Goal: Check status

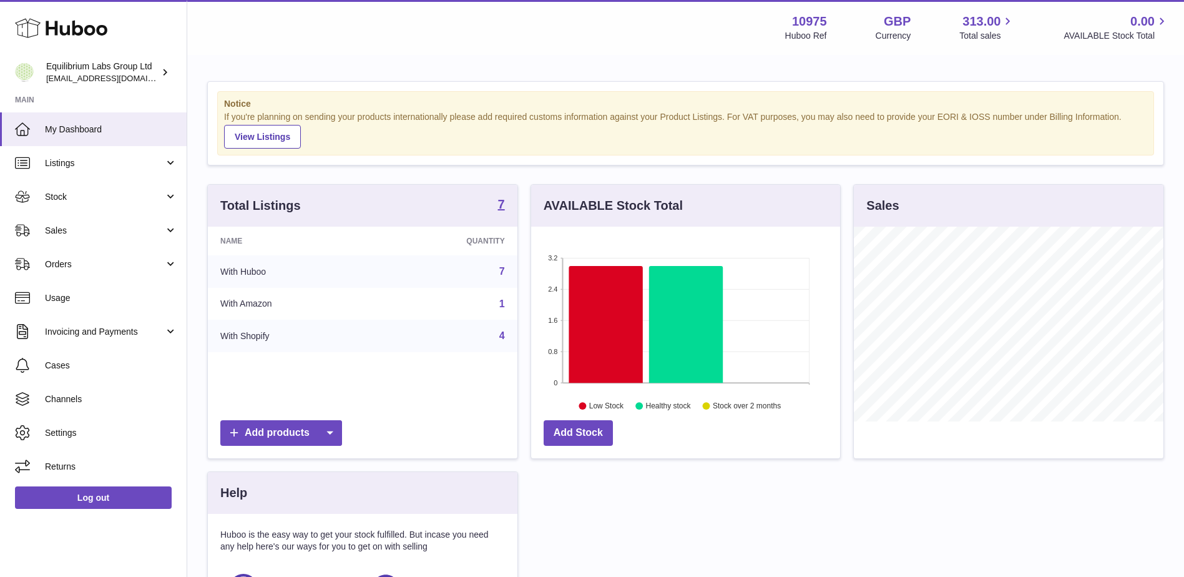
scroll to position [195, 309]
click at [80, 208] on link "Stock" at bounding box center [93, 197] width 187 height 34
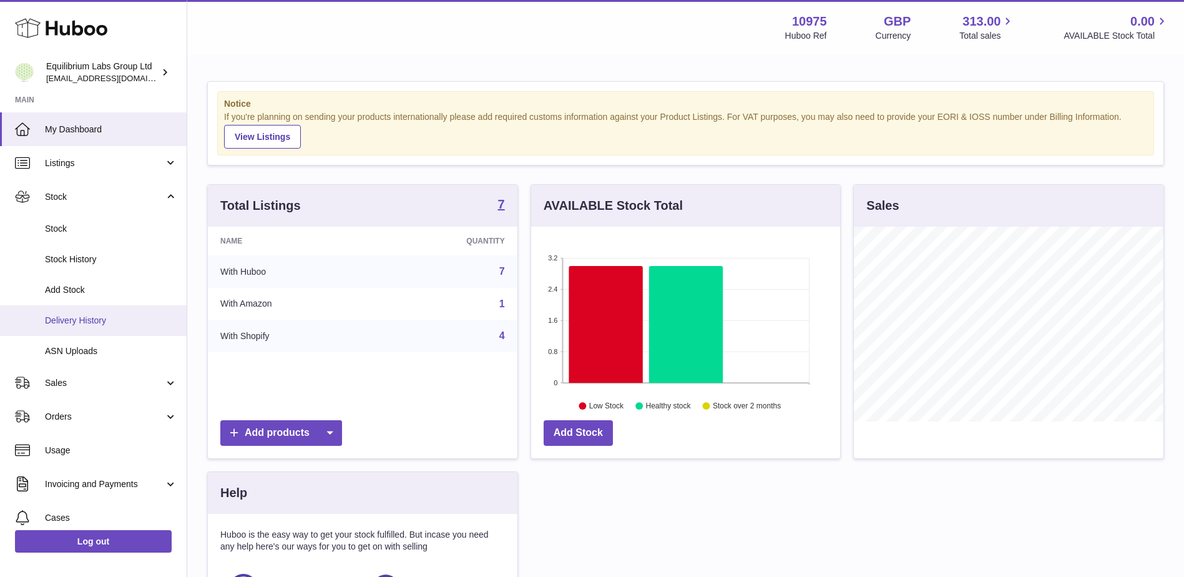
click at [76, 305] on link "Delivery History" at bounding box center [93, 320] width 187 height 31
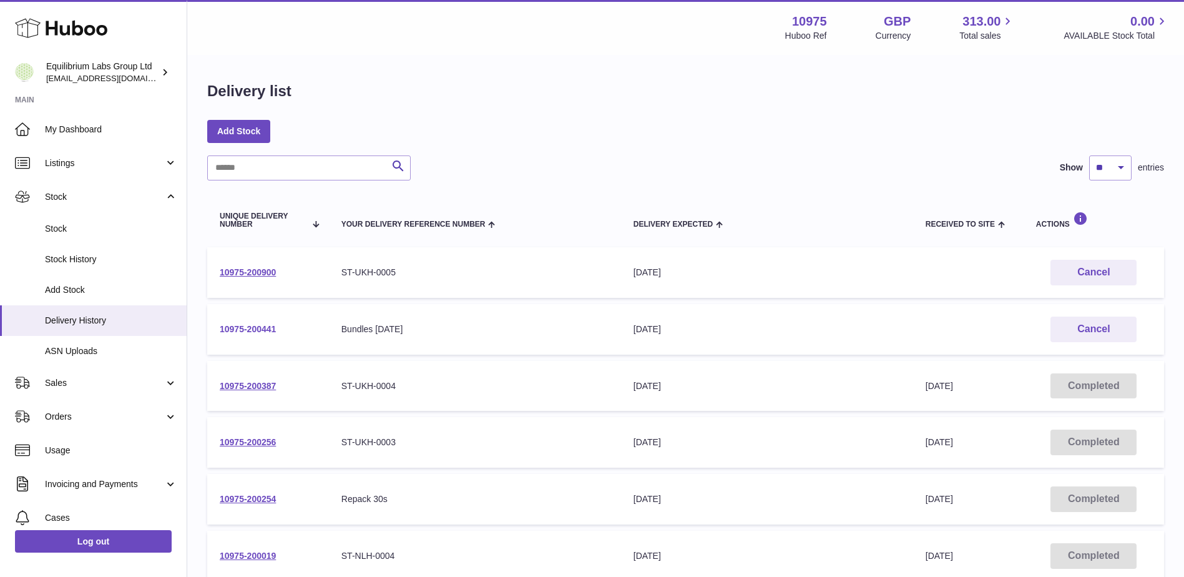
click at [246, 329] on link "10975-200441" at bounding box center [248, 329] width 56 height 10
